Goal: Task Accomplishment & Management: Manage account settings

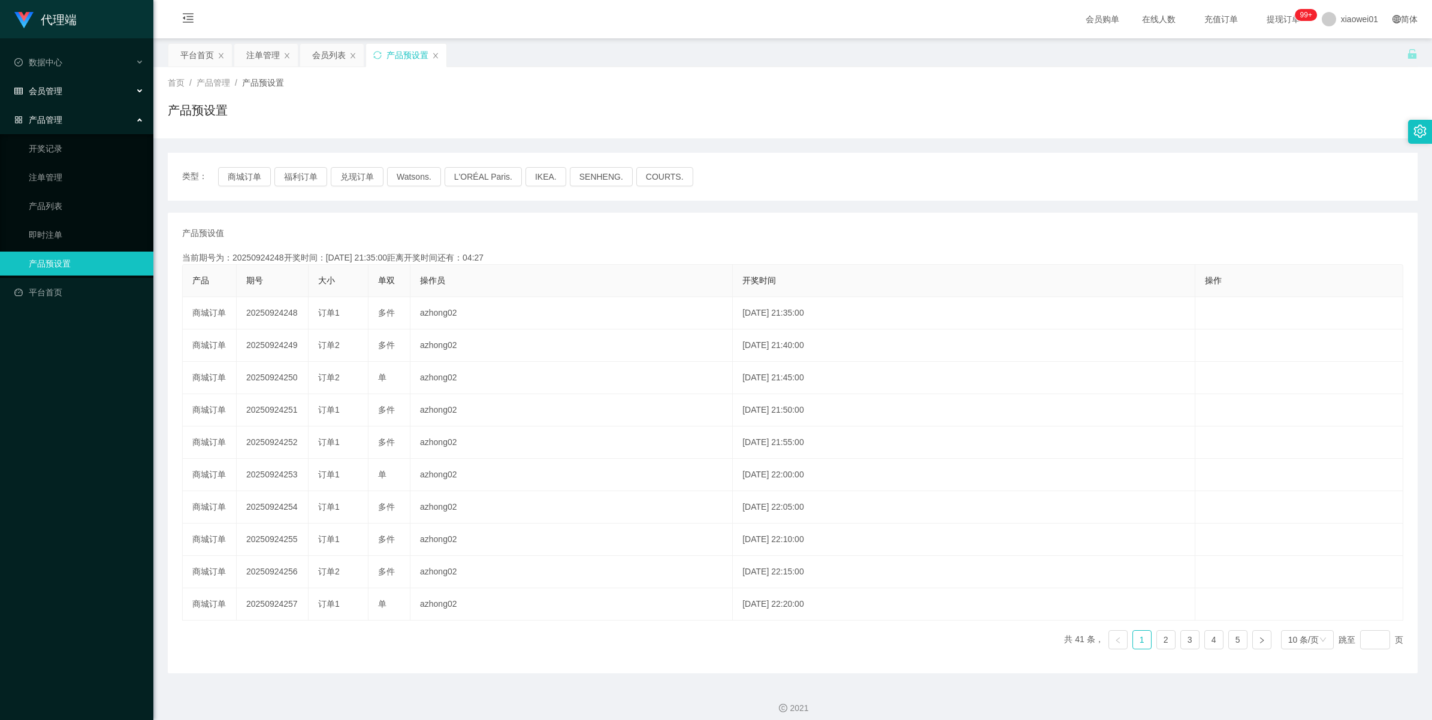
click at [50, 93] on span "会员管理" at bounding box center [38, 91] width 48 height 10
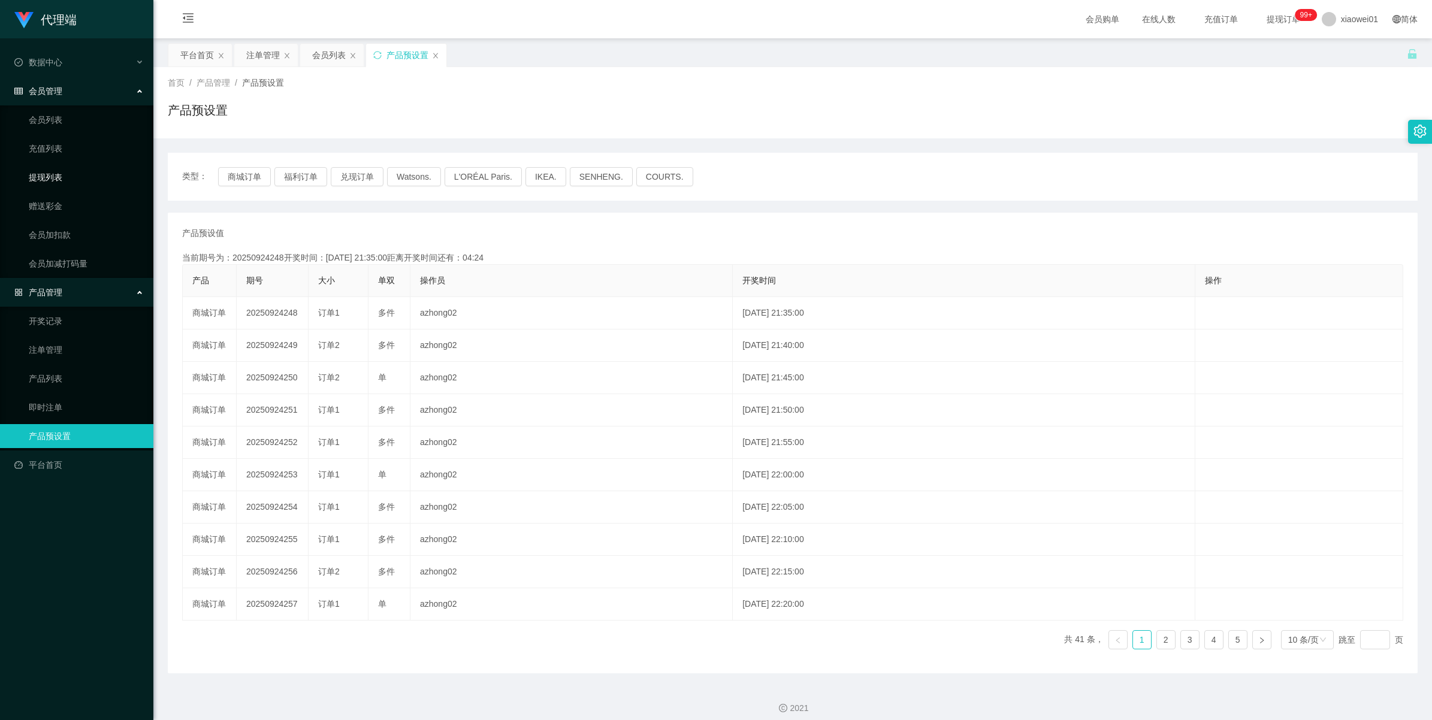
click at [52, 177] on link "提现列表" at bounding box center [86, 177] width 115 height 24
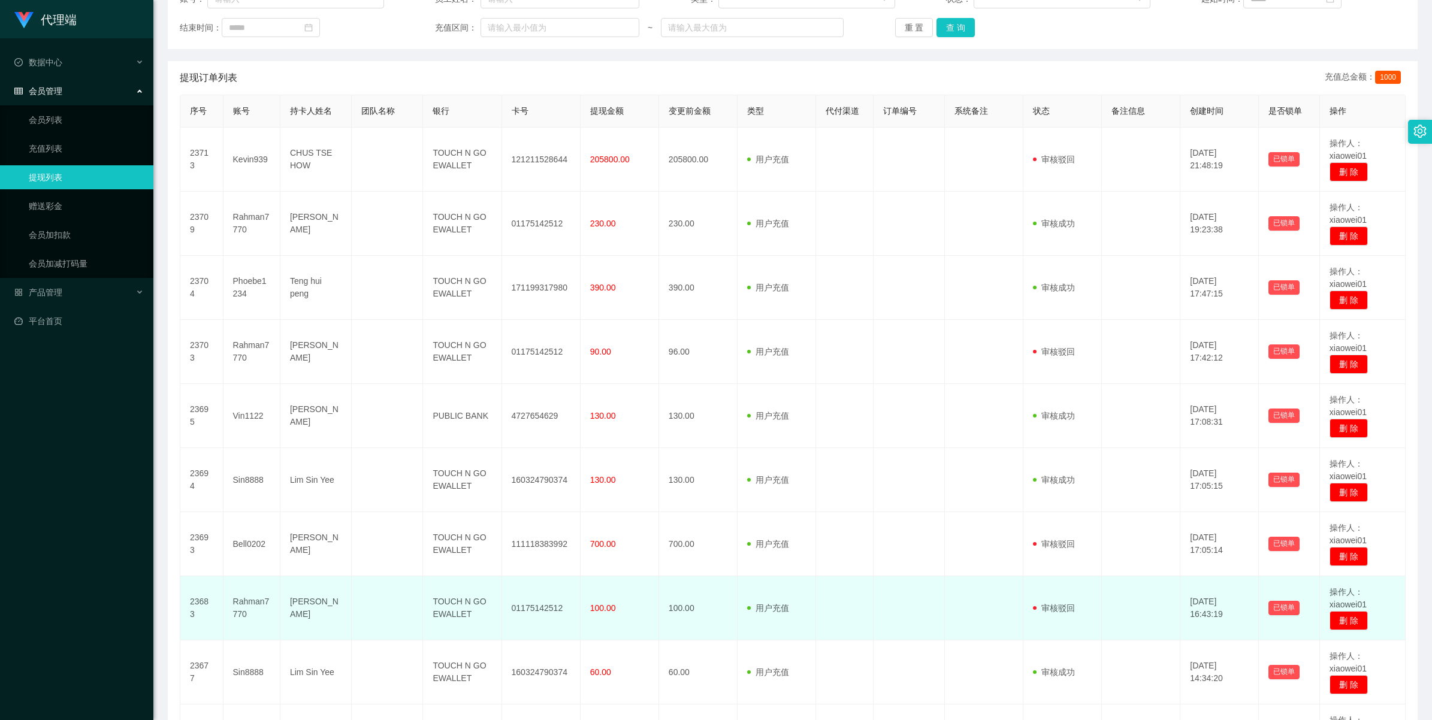
scroll to position [170, 0]
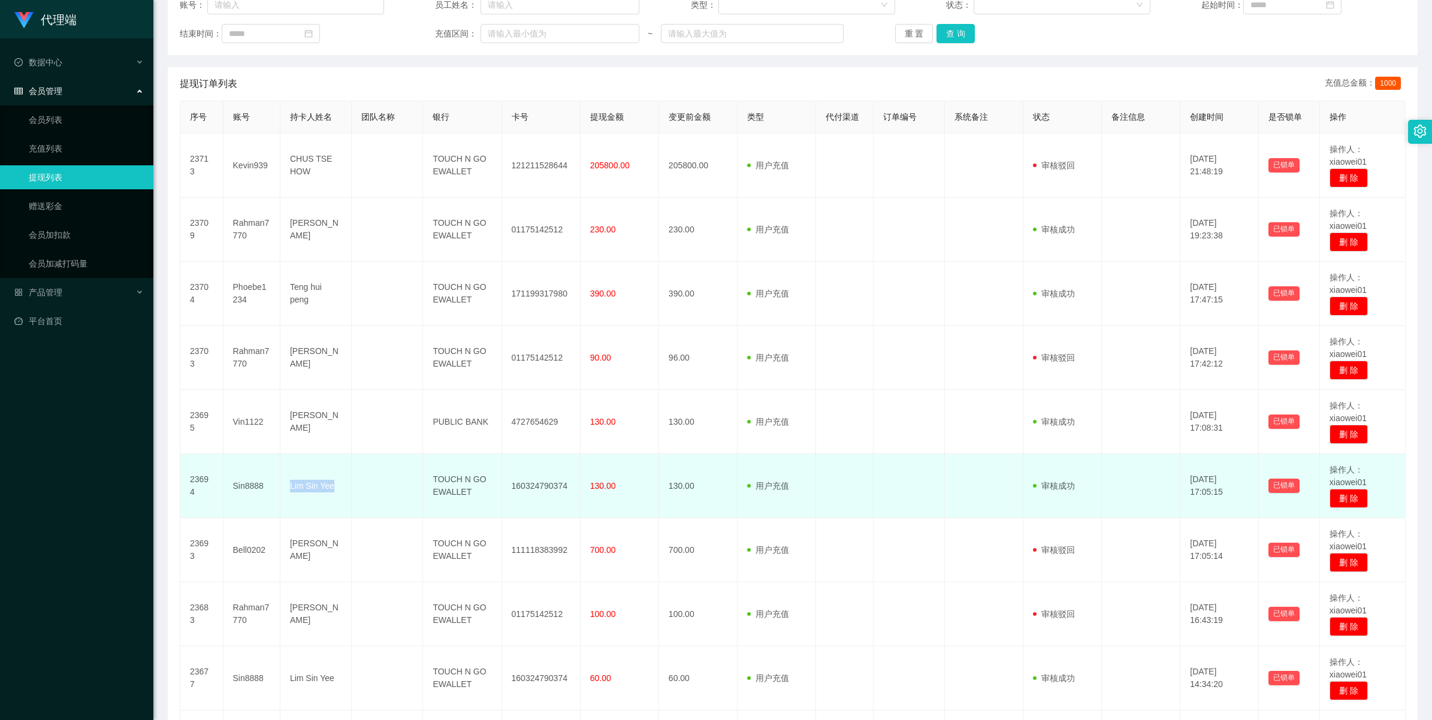
copy td "Lim Sin Yee"
drag, startPoint x: 288, startPoint y: 486, endPoint x: 335, endPoint y: 497, distance: 48.5
click at [335, 497] on td "Lim Sin Yee" at bounding box center [315, 486] width 71 height 64
click at [360, 489] on td at bounding box center [387, 486] width 71 height 64
drag, startPoint x: 286, startPoint y: 483, endPoint x: 567, endPoint y: 487, distance: 280.4
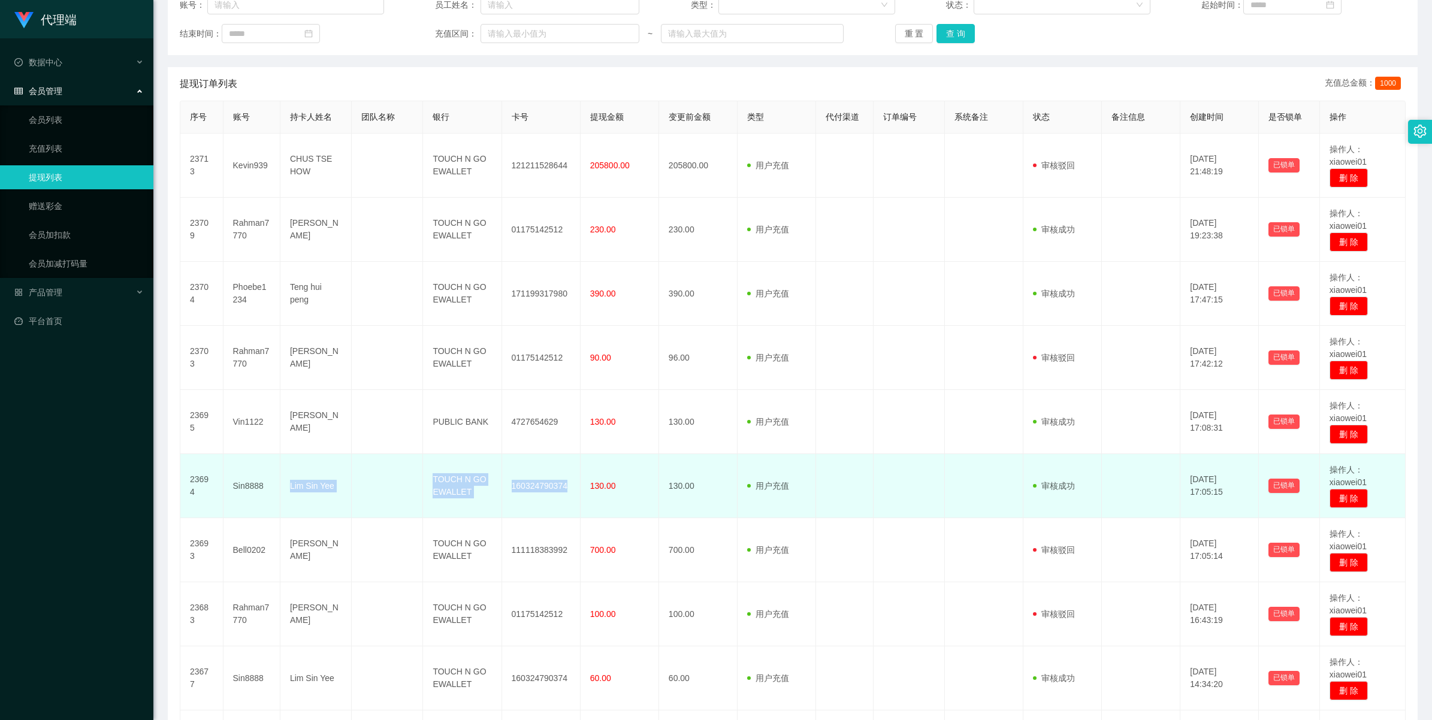
click at [567, 487] on tr "23694 Sin8888 Lim Sin Yee TOUCH N GO EWALLET 160324790374 130.00 130.00 用户充值 人工…" at bounding box center [792, 486] width 1225 height 64
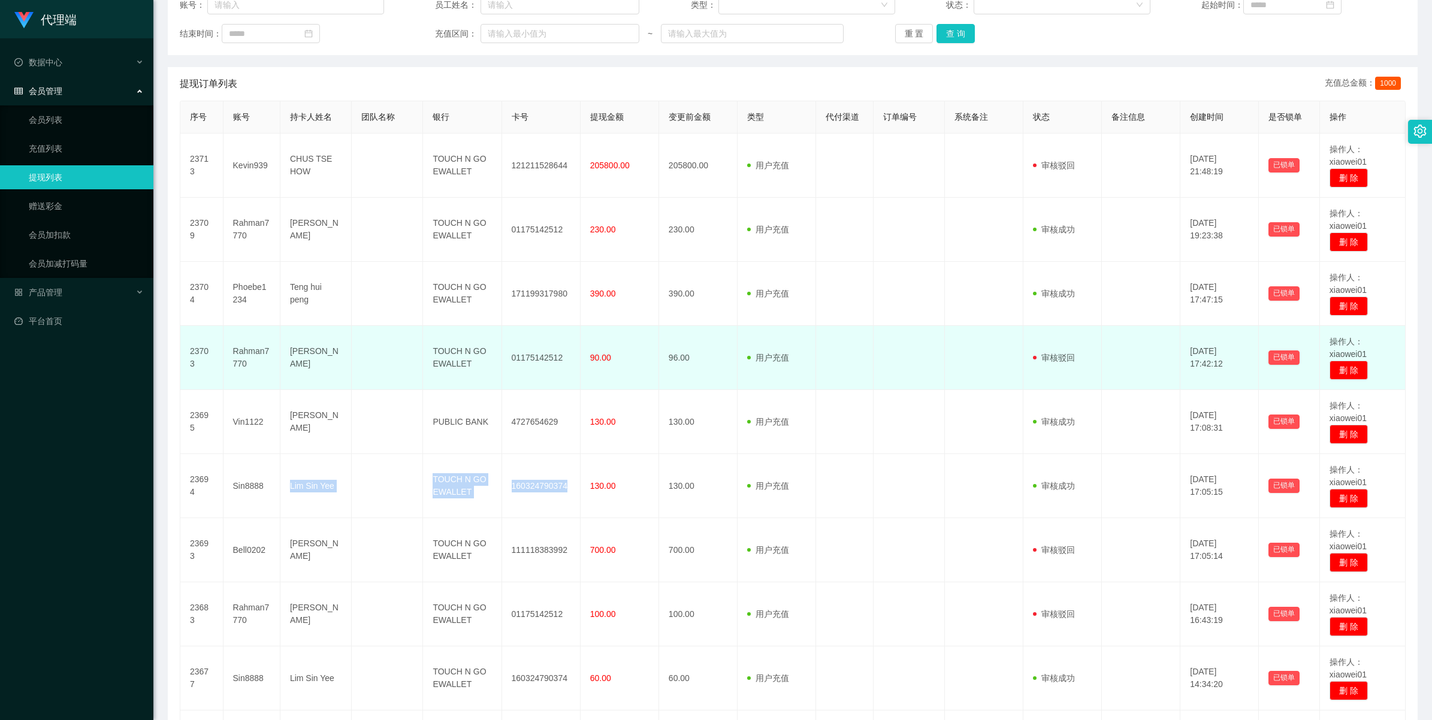
copy tr "Lim Sin Yee TOUCH N GO EWALLET 160324790374"
